Goal: Information Seeking & Learning: Learn about a topic

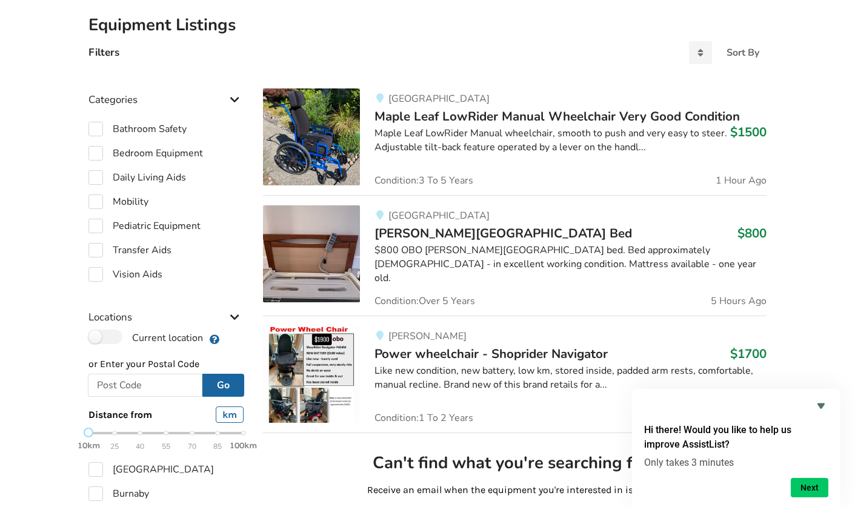
scroll to position [274, 0]
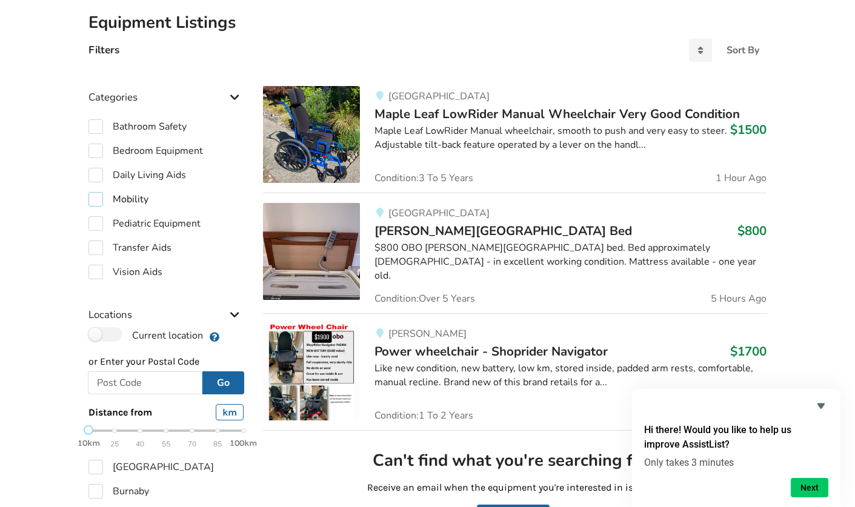
click at [98, 200] on label "Mobility" at bounding box center [118, 199] width 60 height 15
checkbox input "true"
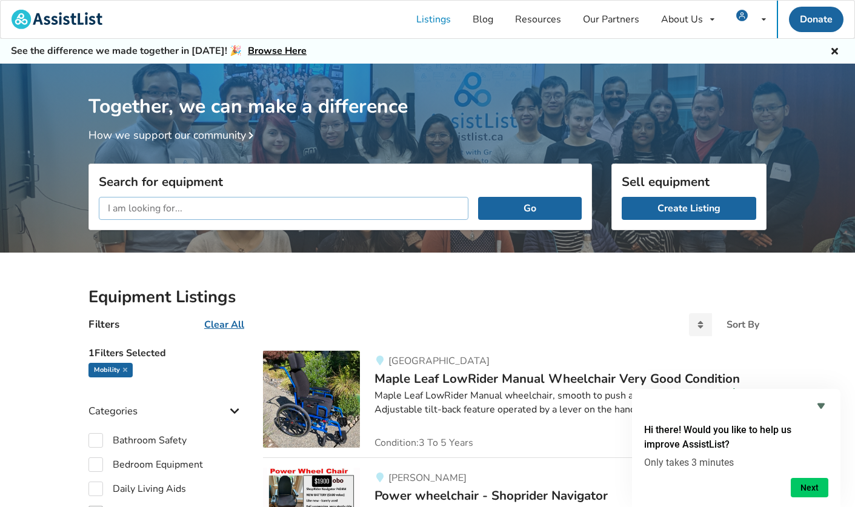
click at [324, 204] on input "text" at bounding box center [283, 208] width 369 height 23
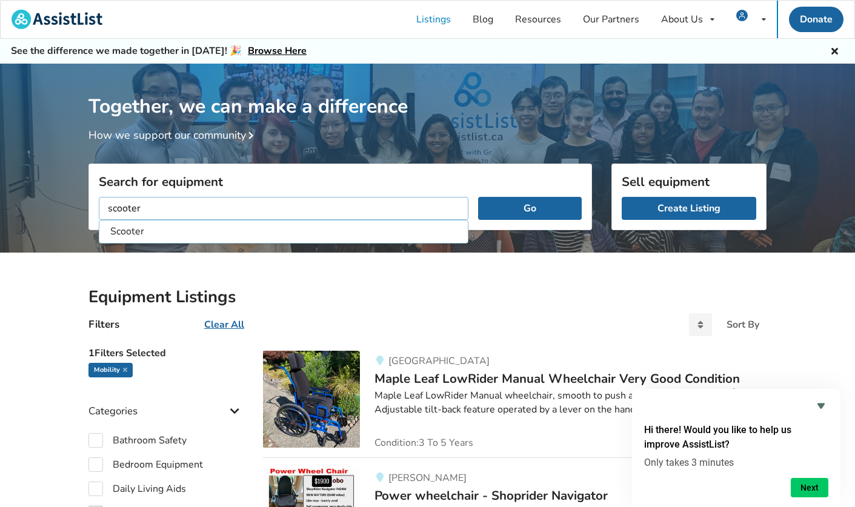
type input "scooter"
click at [478, 197] on button "Go" at bounding box center [530, 208] width 104 height 23
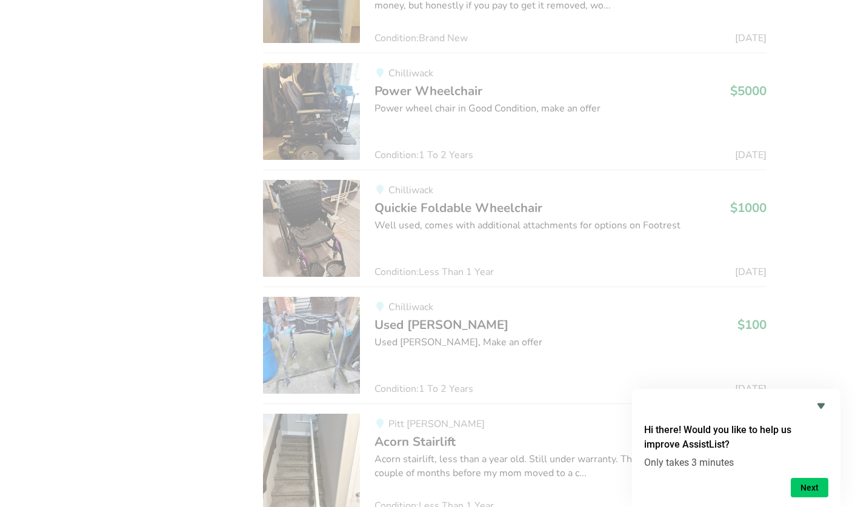
scroll to position [1812, 0]
click at [655, 111] on div "Power wheel chair in Good Condition, make an offer" at bounding box center [570, 109] width 392 height 14
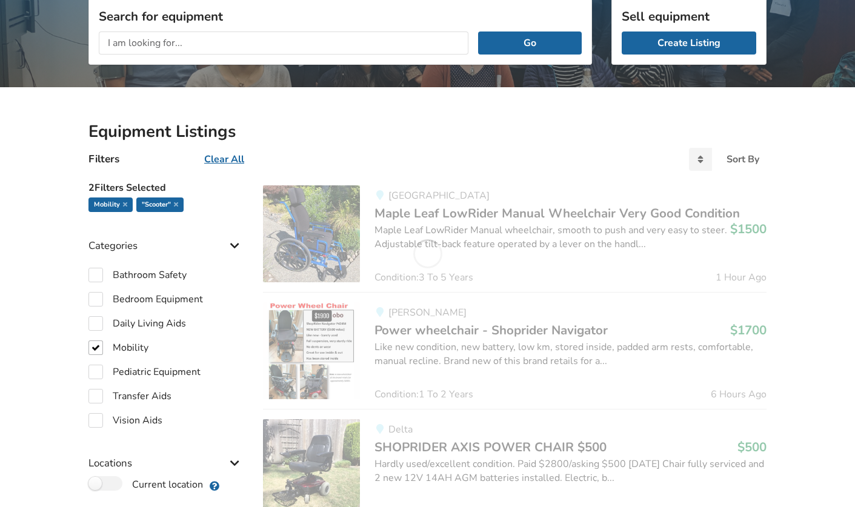
scroll to position [162, 0]
